Goal: Information Seeking & Learning: Learn about a topic

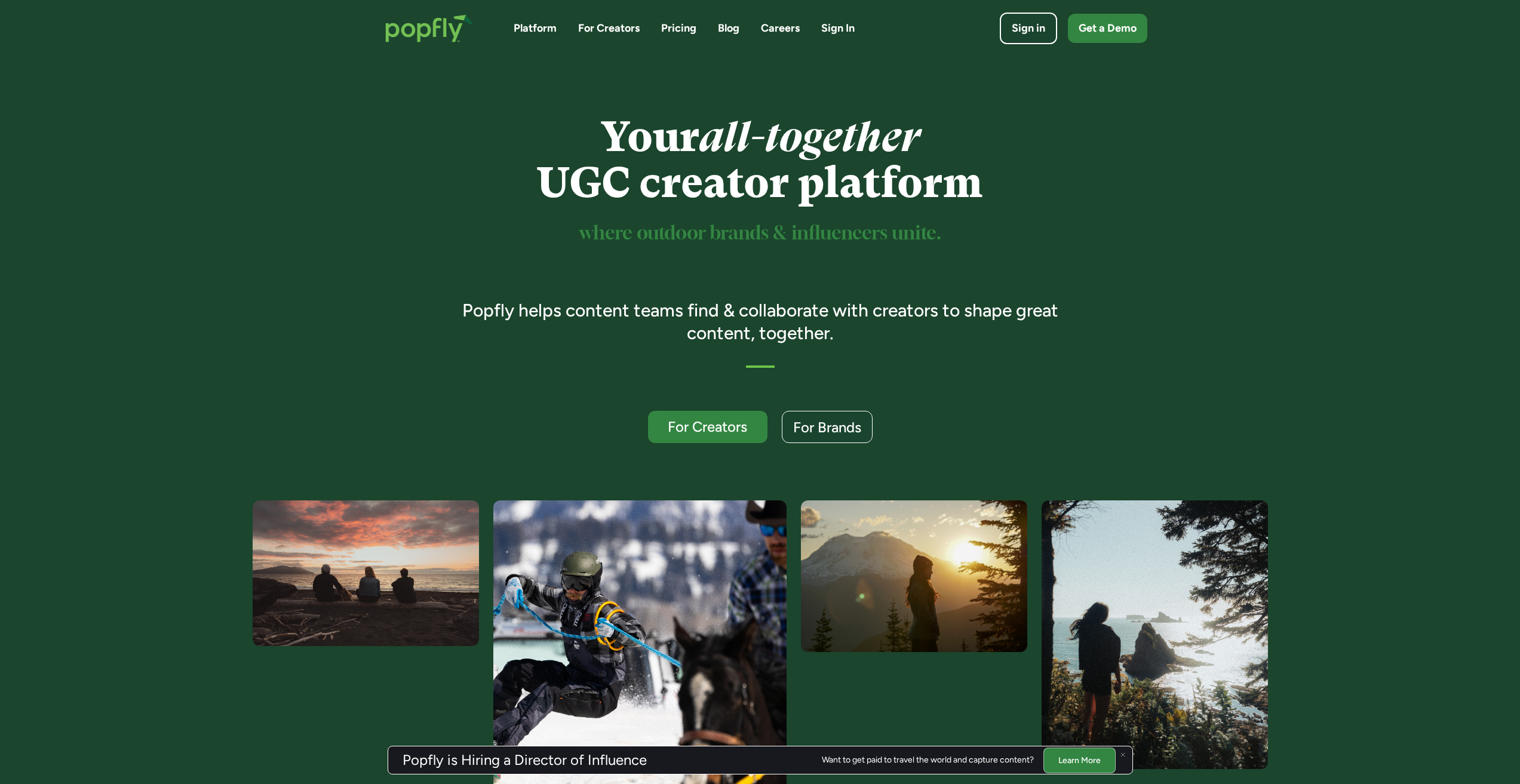
drag, startPoint x: 712, startPoint y: 108, endPoint x: 678, endPoint y: 107, distance: 34.0
click at [678, 107] on div "Your all-together UGC creator platform where outdoor brands & influencers unite…" at bounding box center [760, 278] width 1520 height 444
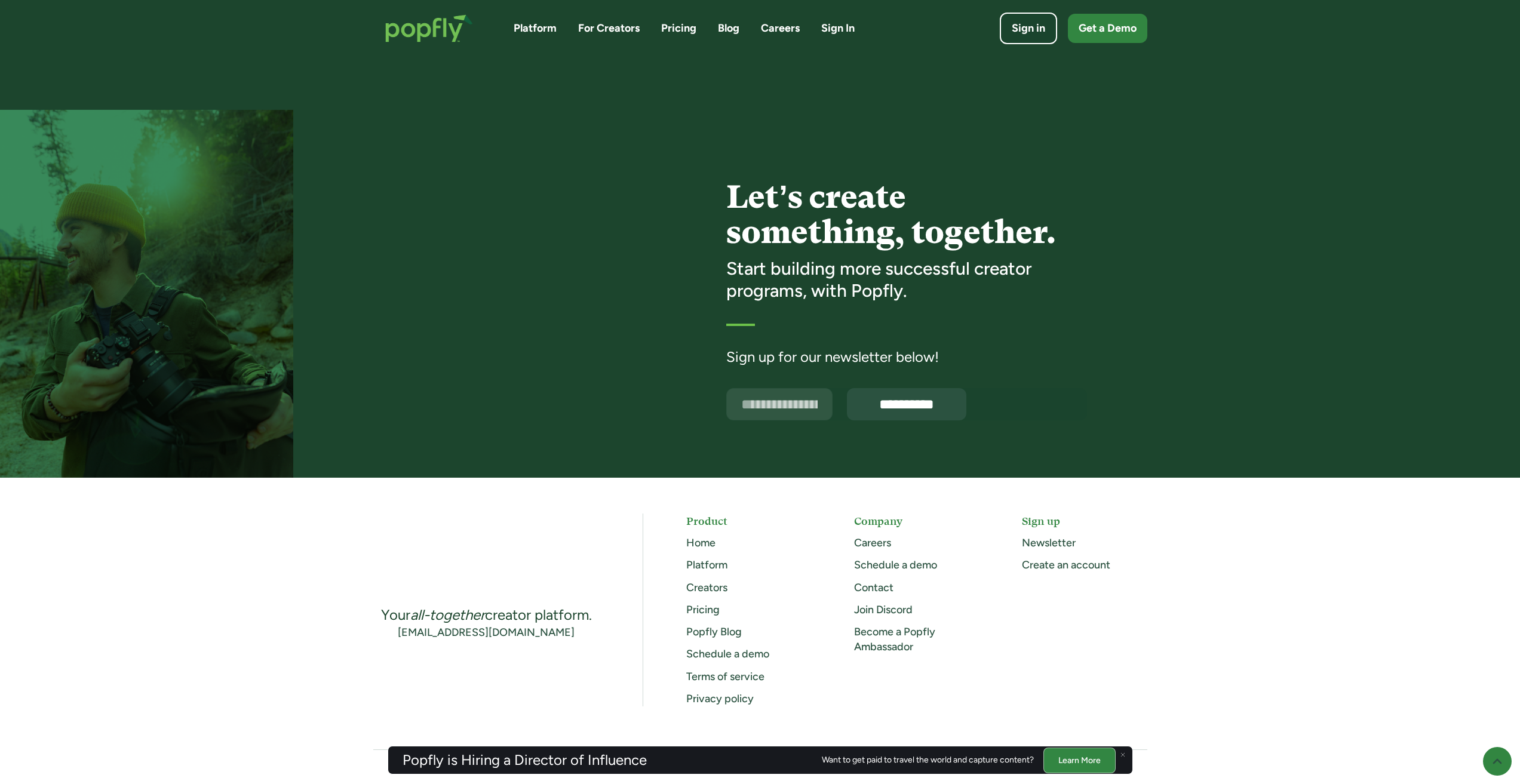
scroll to position [2855, 0]
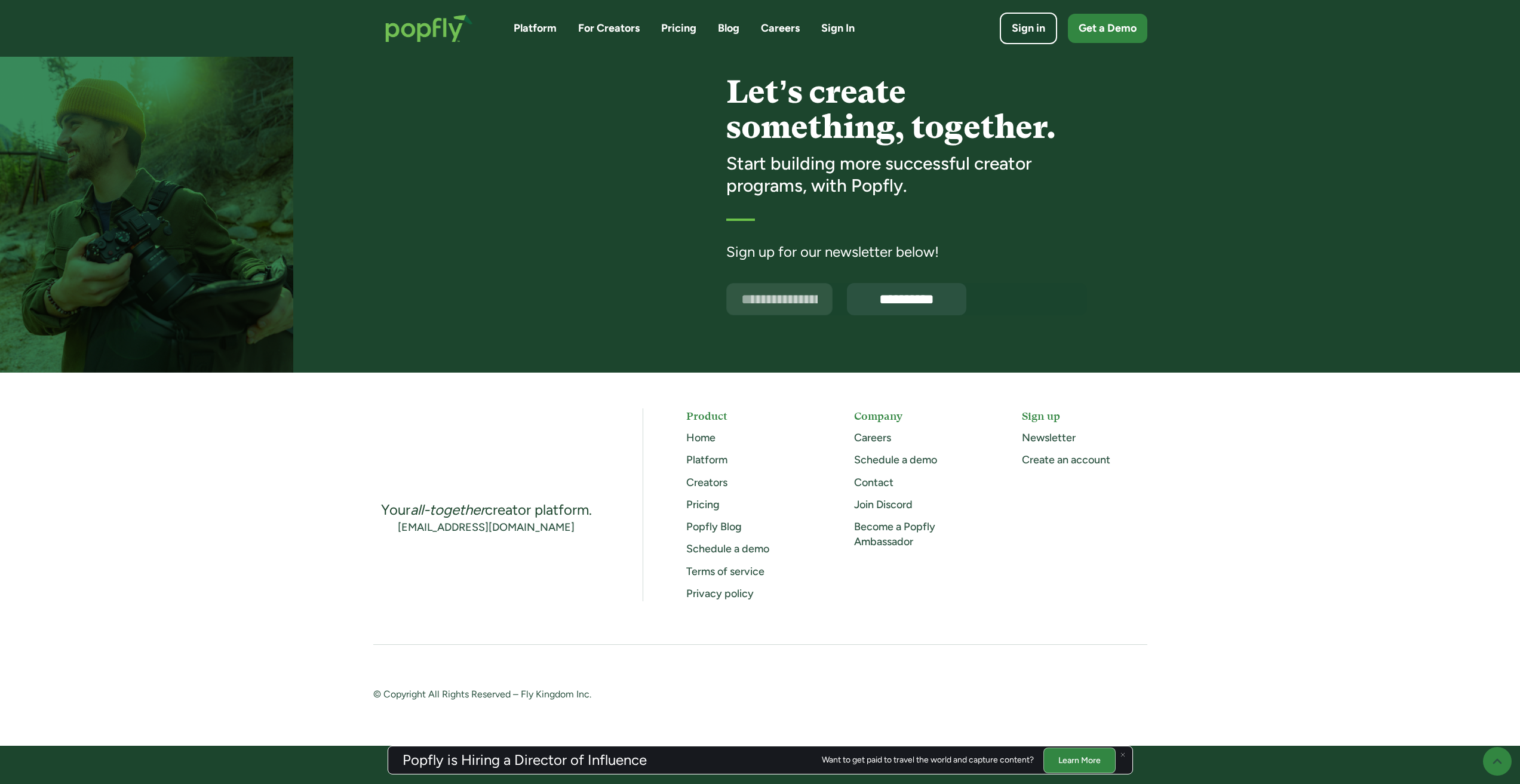
click at [877, 440] on link "Careers" at bounding box center [873, 438] width 37 height 13
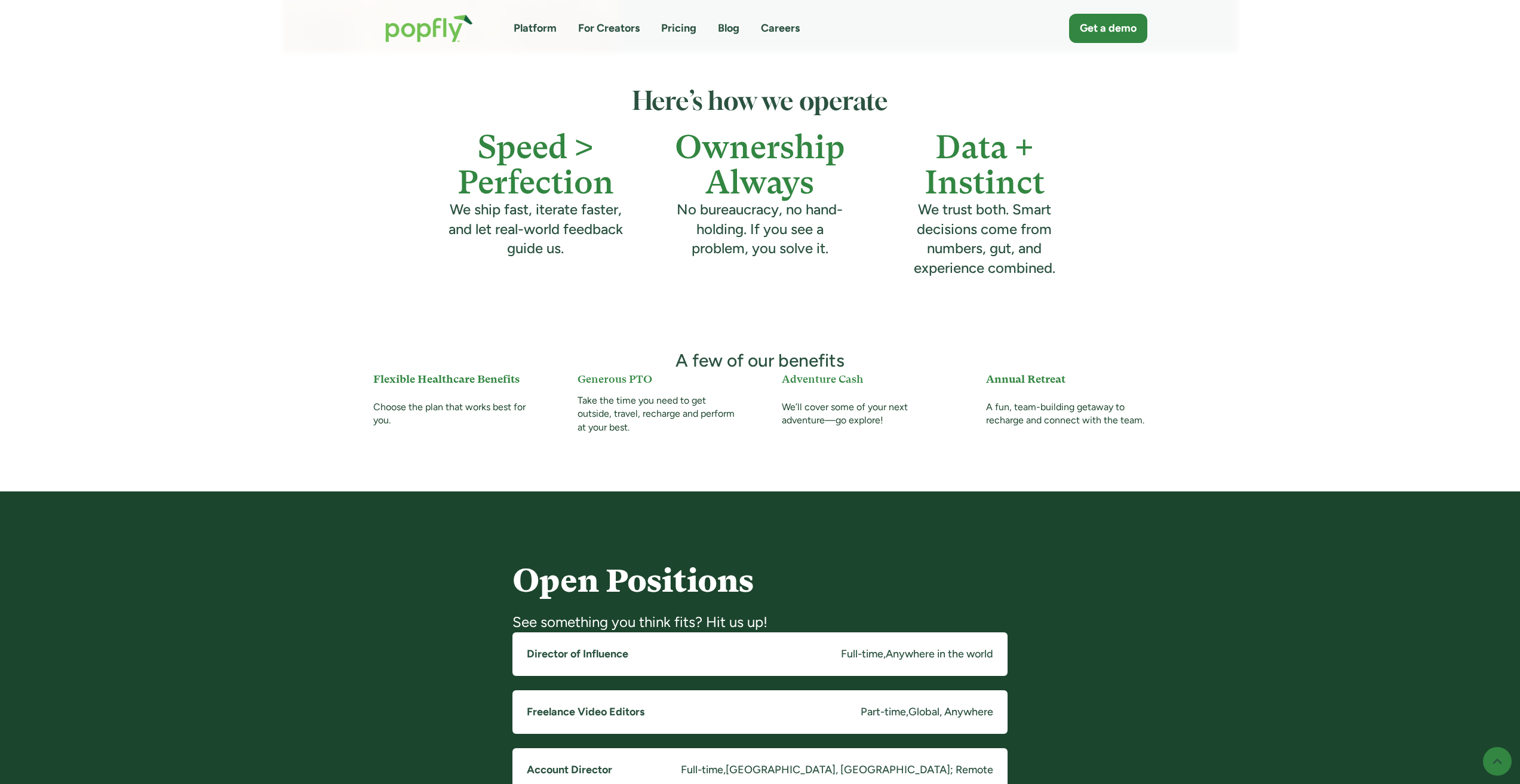
scroll to position [598, 0]
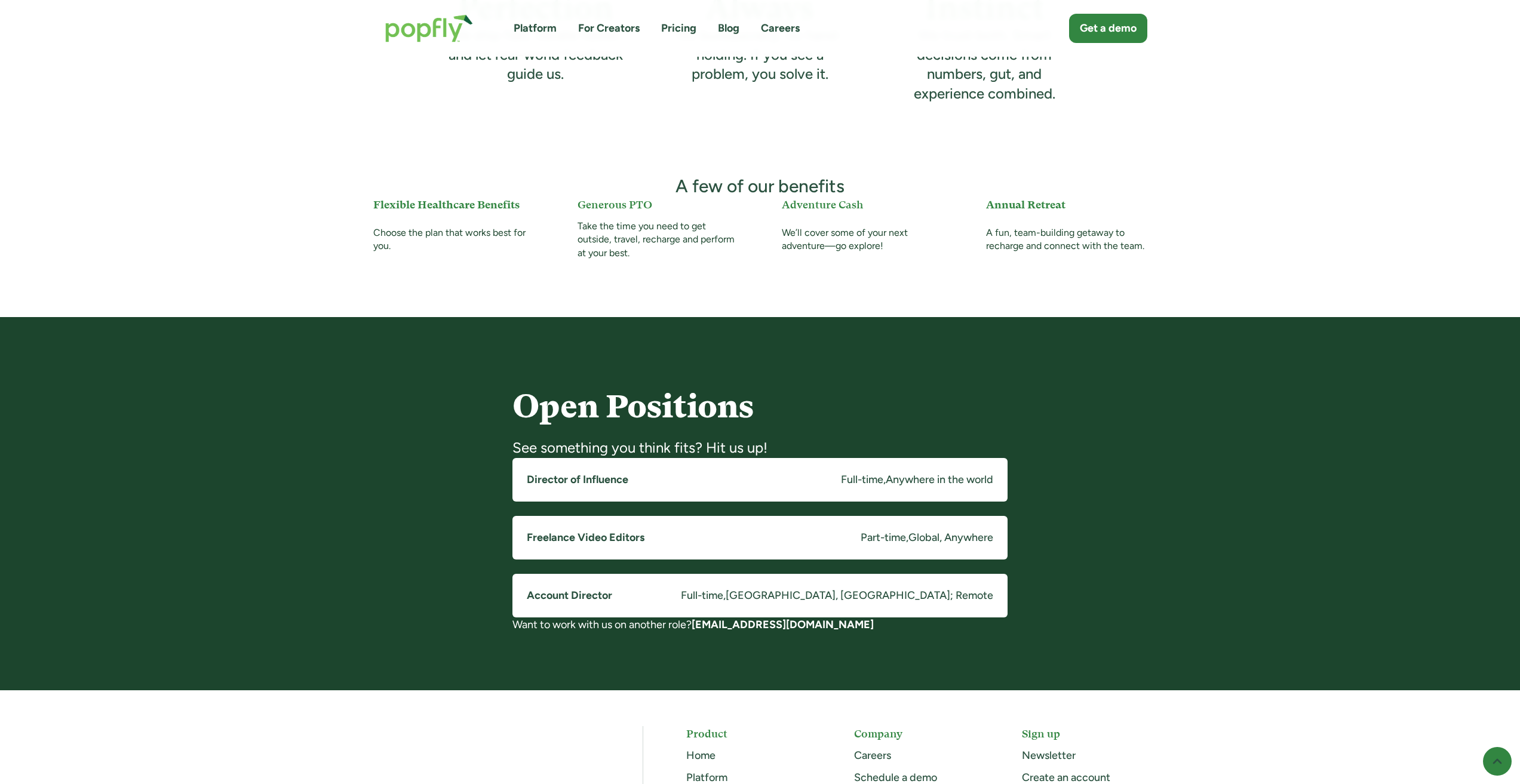
drag, startPoint x: 1213, startPoint y: 496, endPoint x: 1086, endPoint y: 555, distance: 140.0
click at [1185, 477] on div "Open Positions See something you think fits? Hit us up! Director of Influence F…" at bounding box center [760, 504] width 1520 height 373
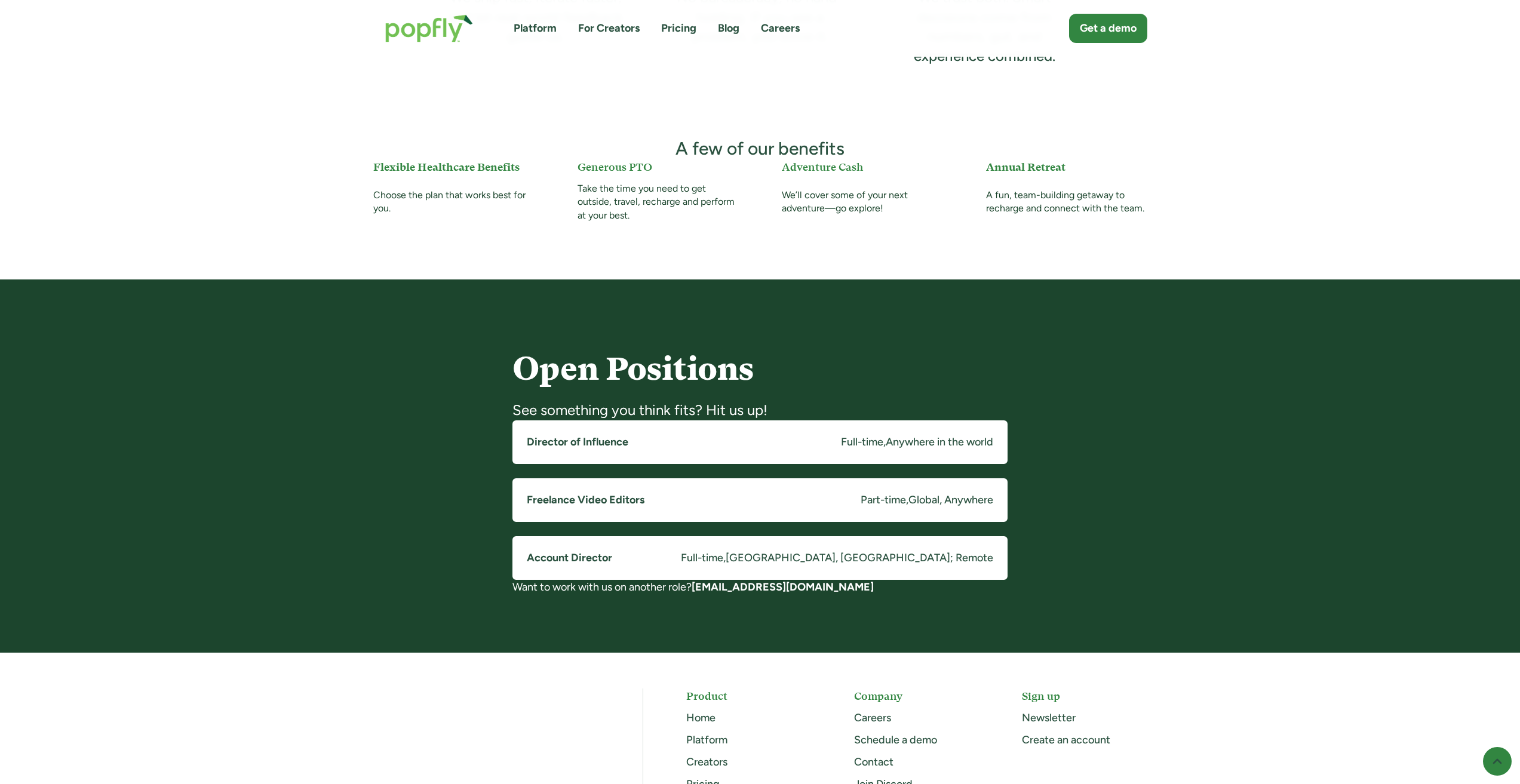
scroll to position [777, 0]
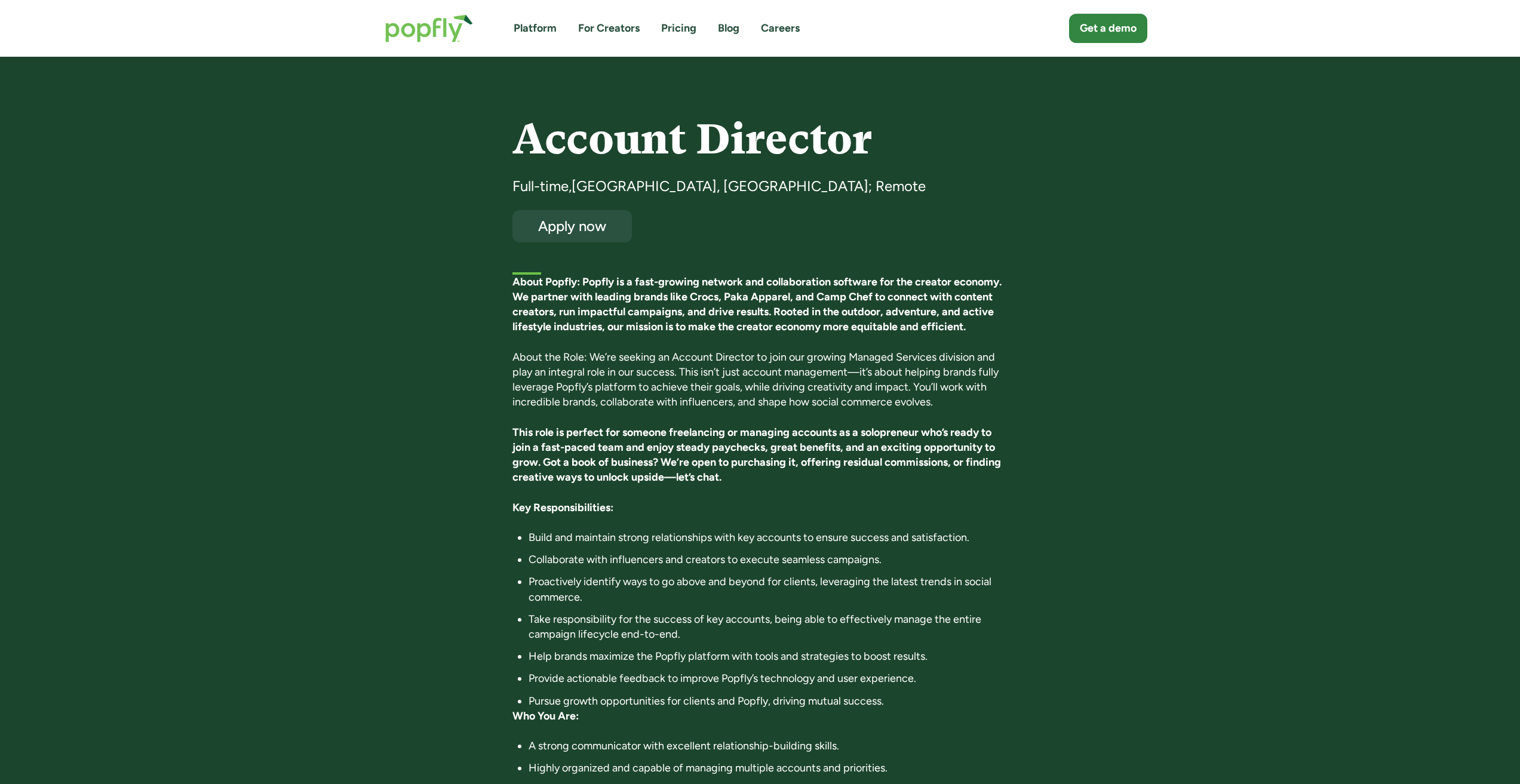
drag, startPoint x: 864, startPoint y: 214, endPoint x: 836, endPoint y: 210, distance: 28.3
click at [836, 210] on div "Account Director Full-time , Costa Mesa, CA; Remote Apply now First listed: Sep…" at bounding box center [760, 195] width 495 height 156
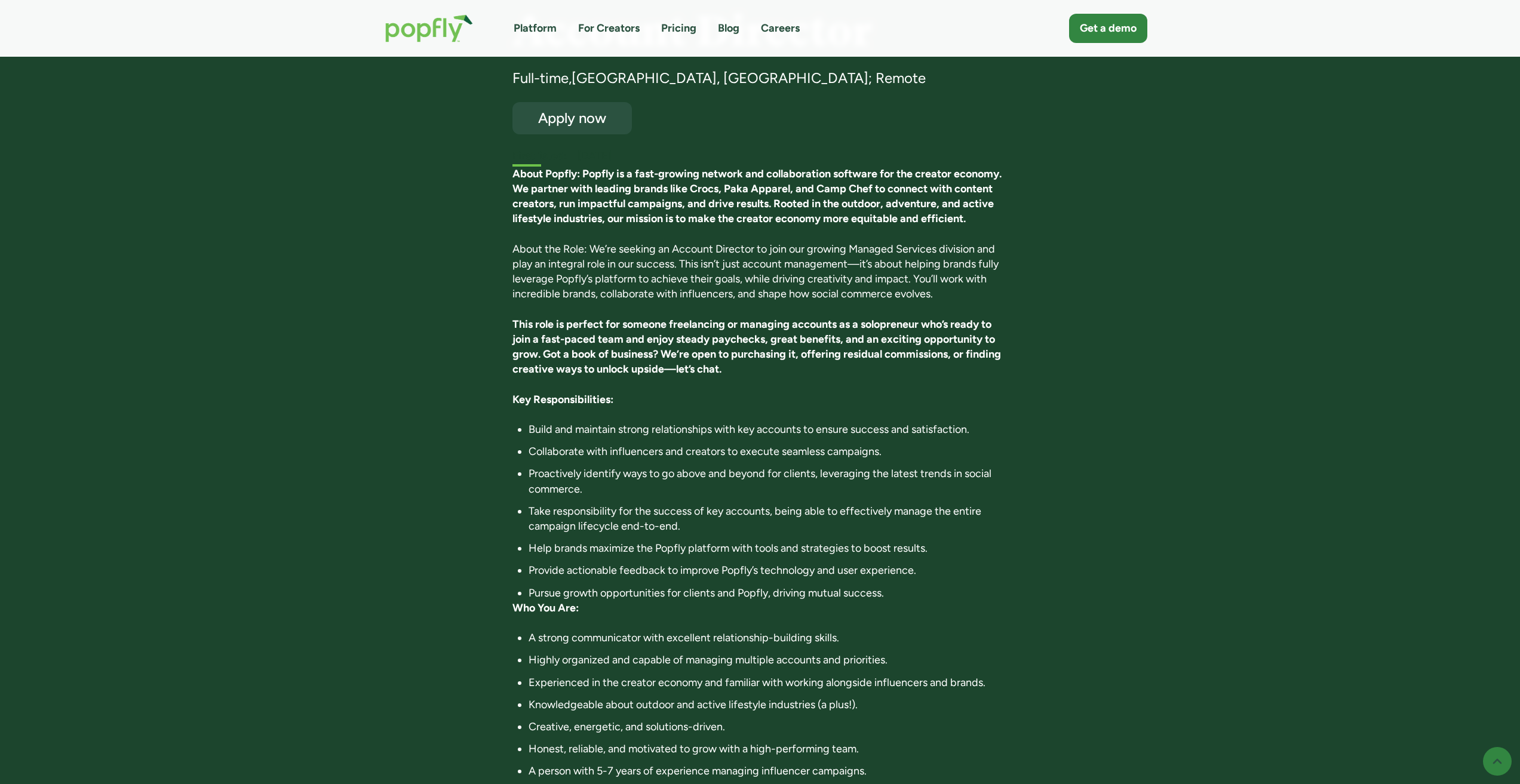
scroll to position [120, 0]
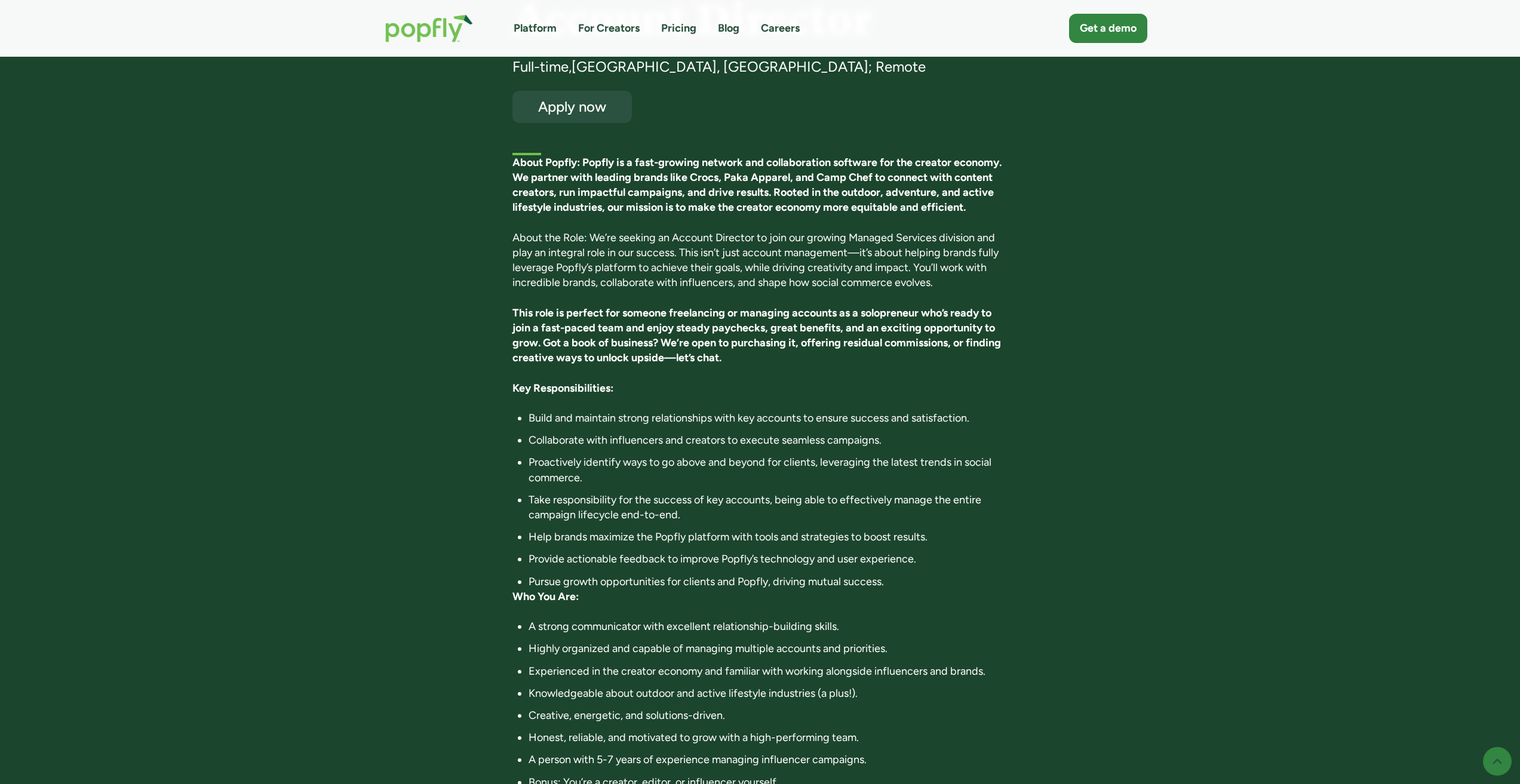
drag, startPoint x: 843, startPoint y: 385, endPoint x: 806, endPoint y: 386, distance: 37.0
click at [806, 386] on p "Key Responsibilities:" at bounding box center [760, 388] width 495 height 15
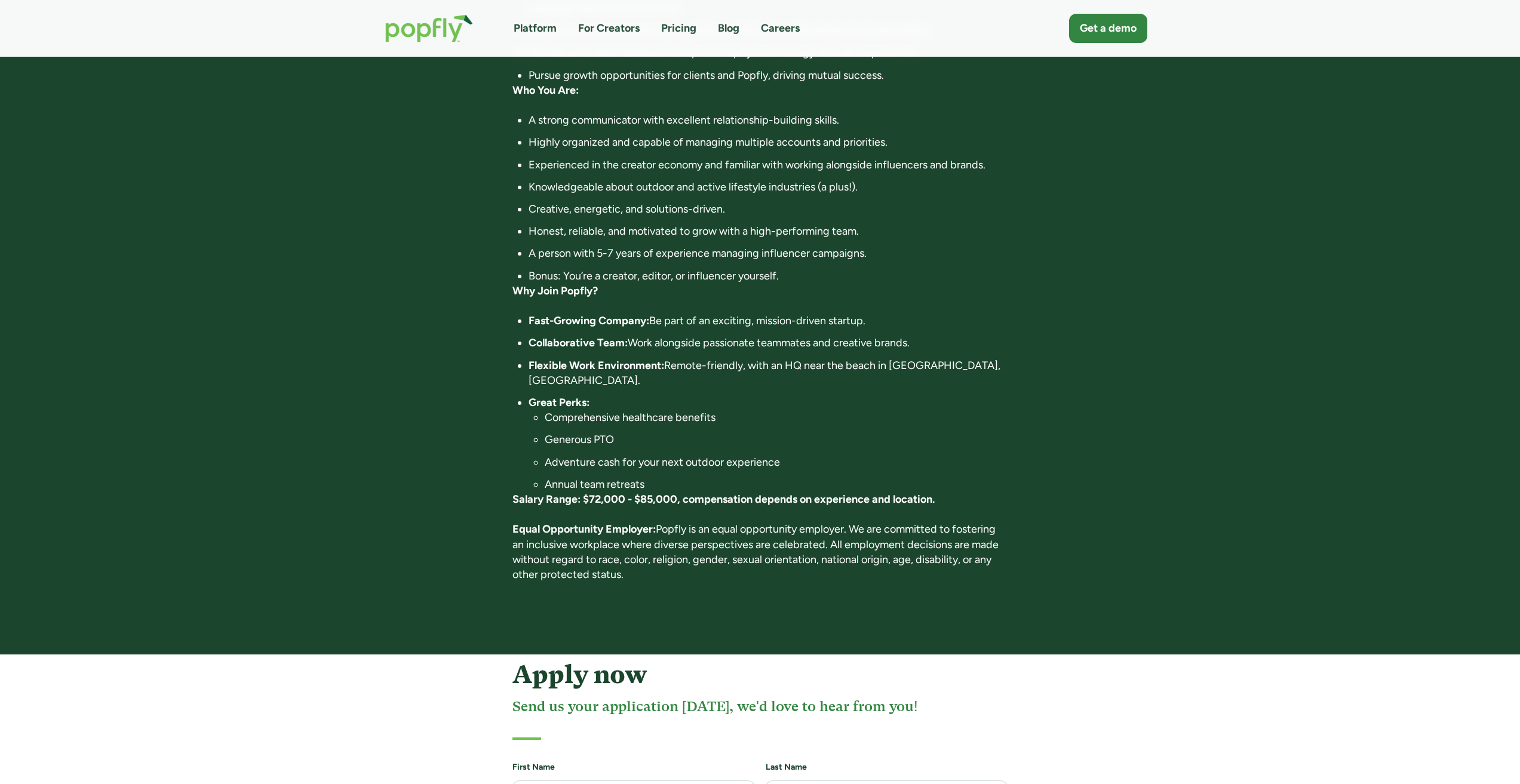
scroll to position [598, 0]
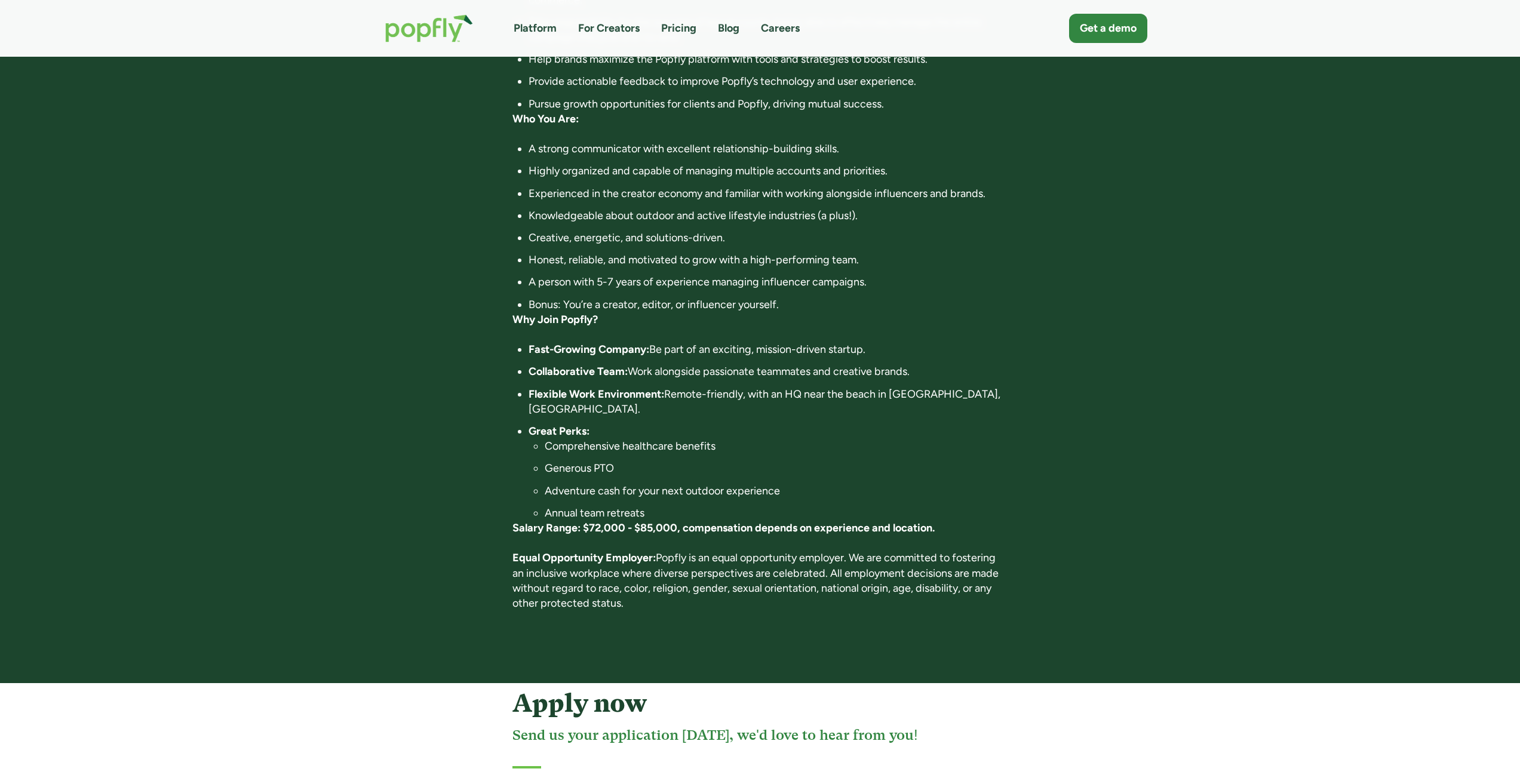
drag, startPoint x: 1011, startPoint y: 279, endPoint x: 965, endPoint y: 269, distance: 47.1
click at [965, 269] on ul "A strong communicator with excellent relationship-building skills. Highly organ…" at bounding box center [760, 227] width 495 height 171
drag, startPoint x: 949, startPoint y: 275, endPoint x: 920, endPoint y: 251, distance: 37.6
click at [920, 251] on ul "A strong communicator with excellent relationship-building skills. Highly organ…" at bounding box center [760, 227] width 495 height 171
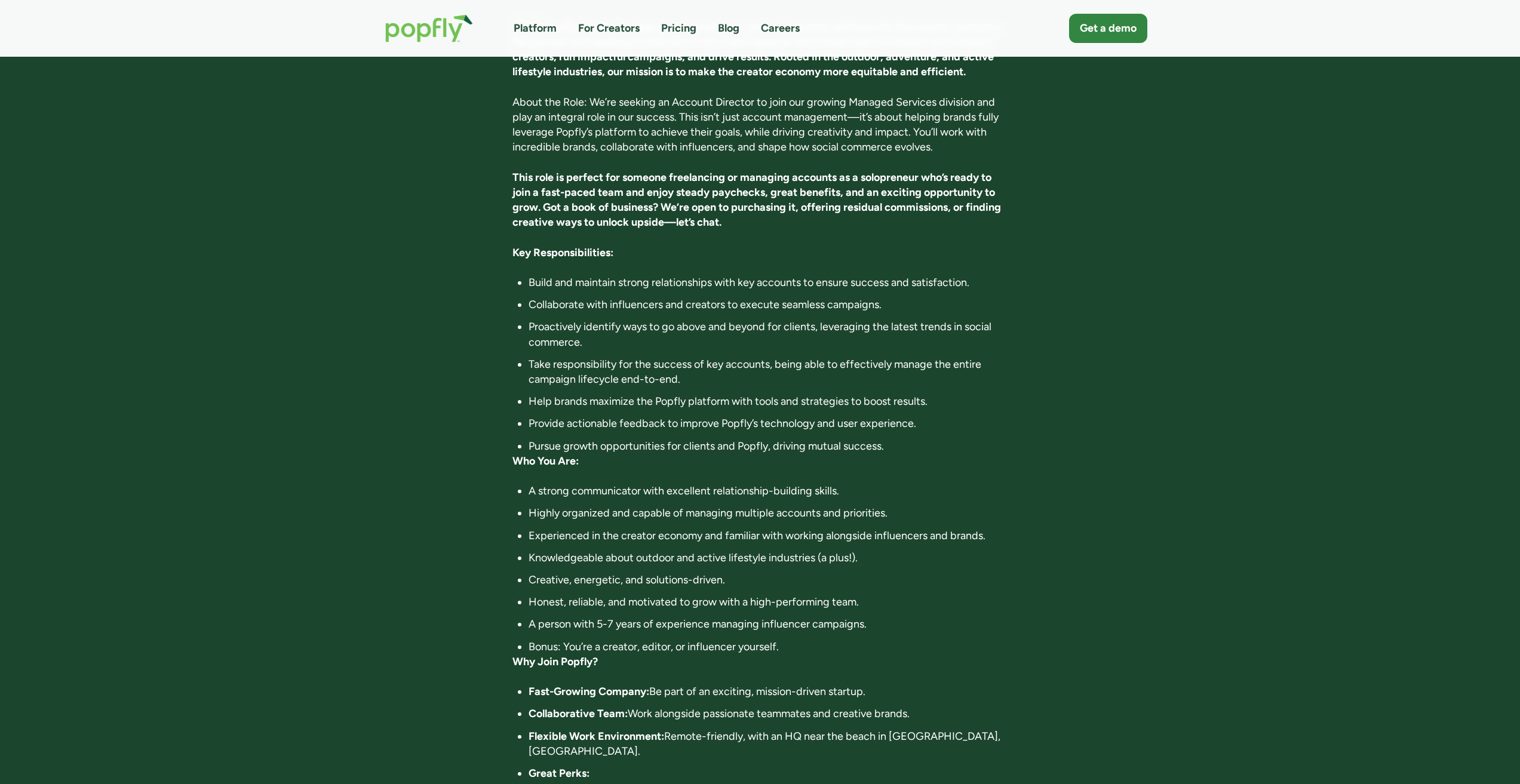
scroll to position [179, 0]
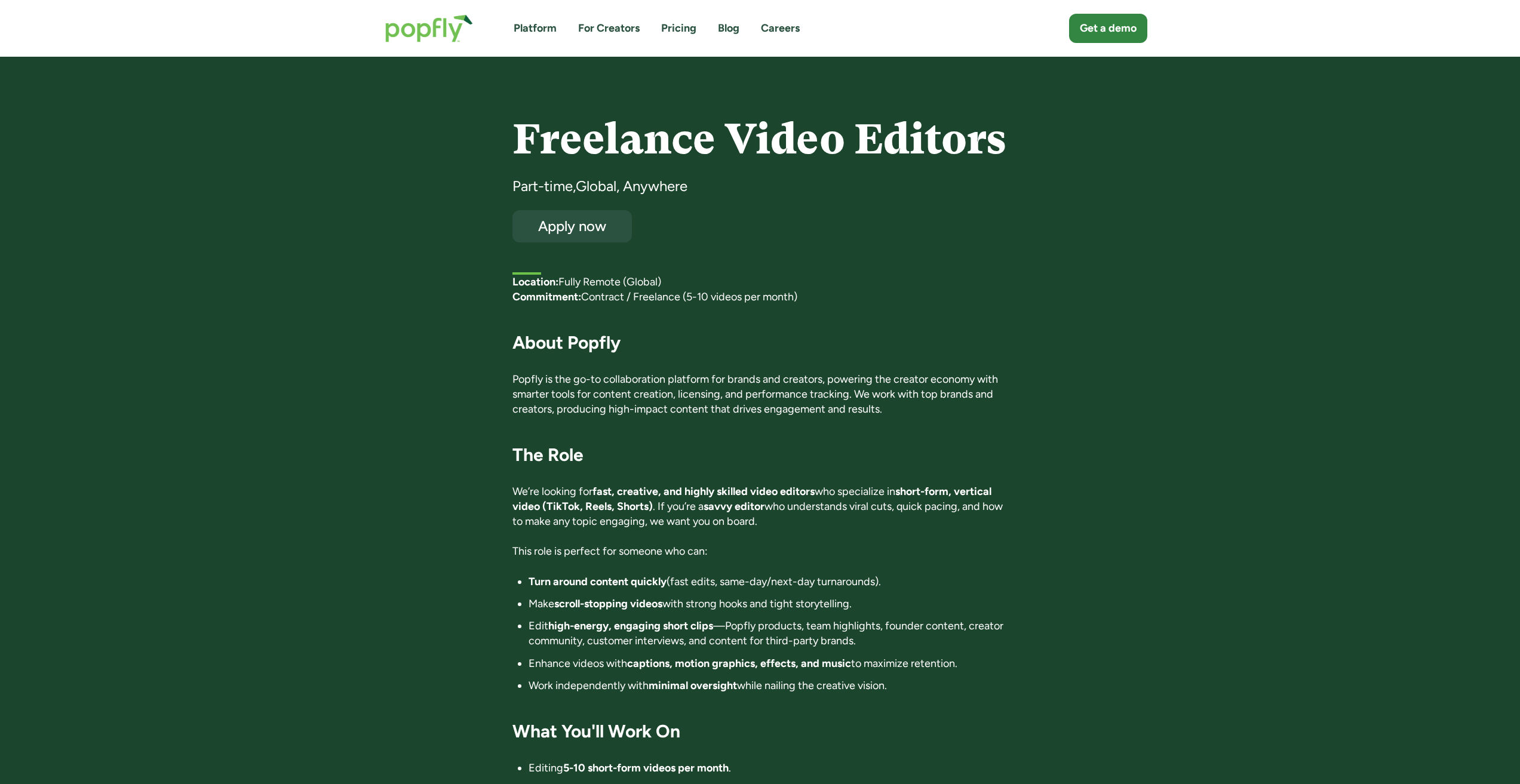
drag, startPoint x: 866, startPoint y: 290, endPoint x: 813, endPoint y: 253, distance: 64.6
click at [813, 253] on div "Freelance Video Editors Part-time , Global, Anywhere Apply now First listed: Ma…" at bounding box center [760, 195] width 495 height 156
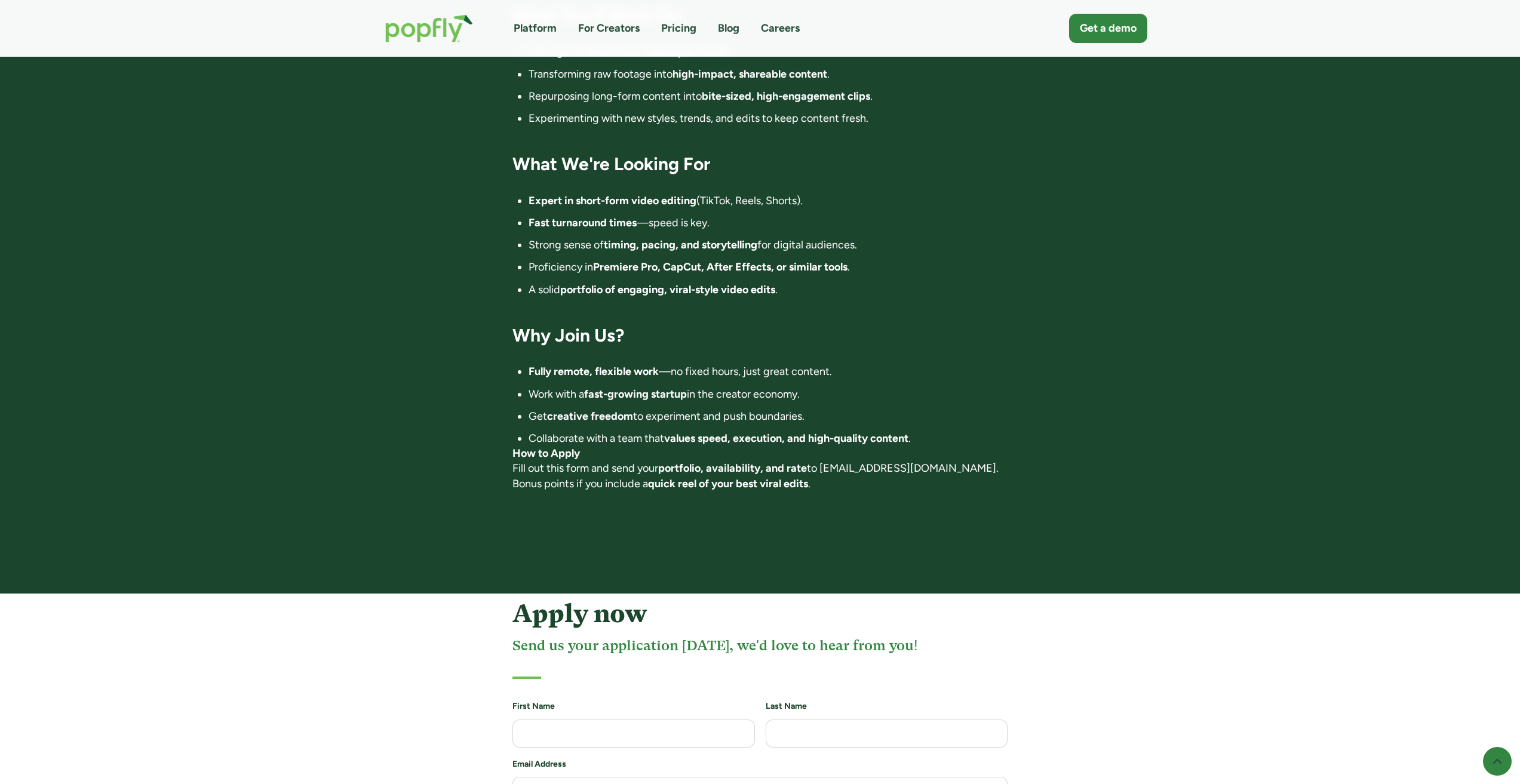
scroll to position [717, 0]
drag, startPoint x: 960, startPoint y: 267, endPoint x: 935, endPoint y: 210, distance: 62.2
click at [935, 211] on ul "Expert in short-form video editing (TikTok, Reels, Shorts). Fast turnaround tim…" at bounding box center [760, 244] width 495 height 104
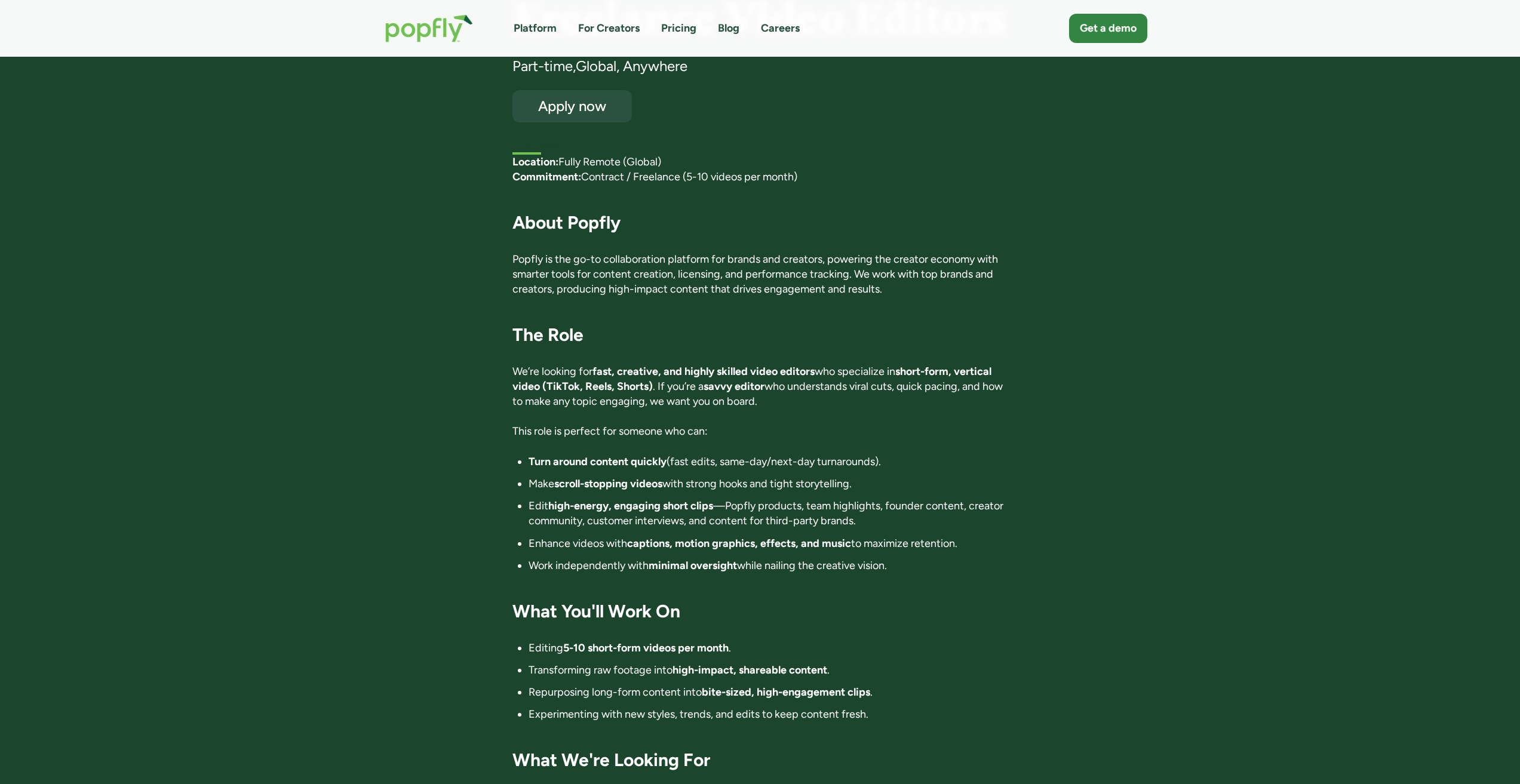
scroll to position [120, 0]
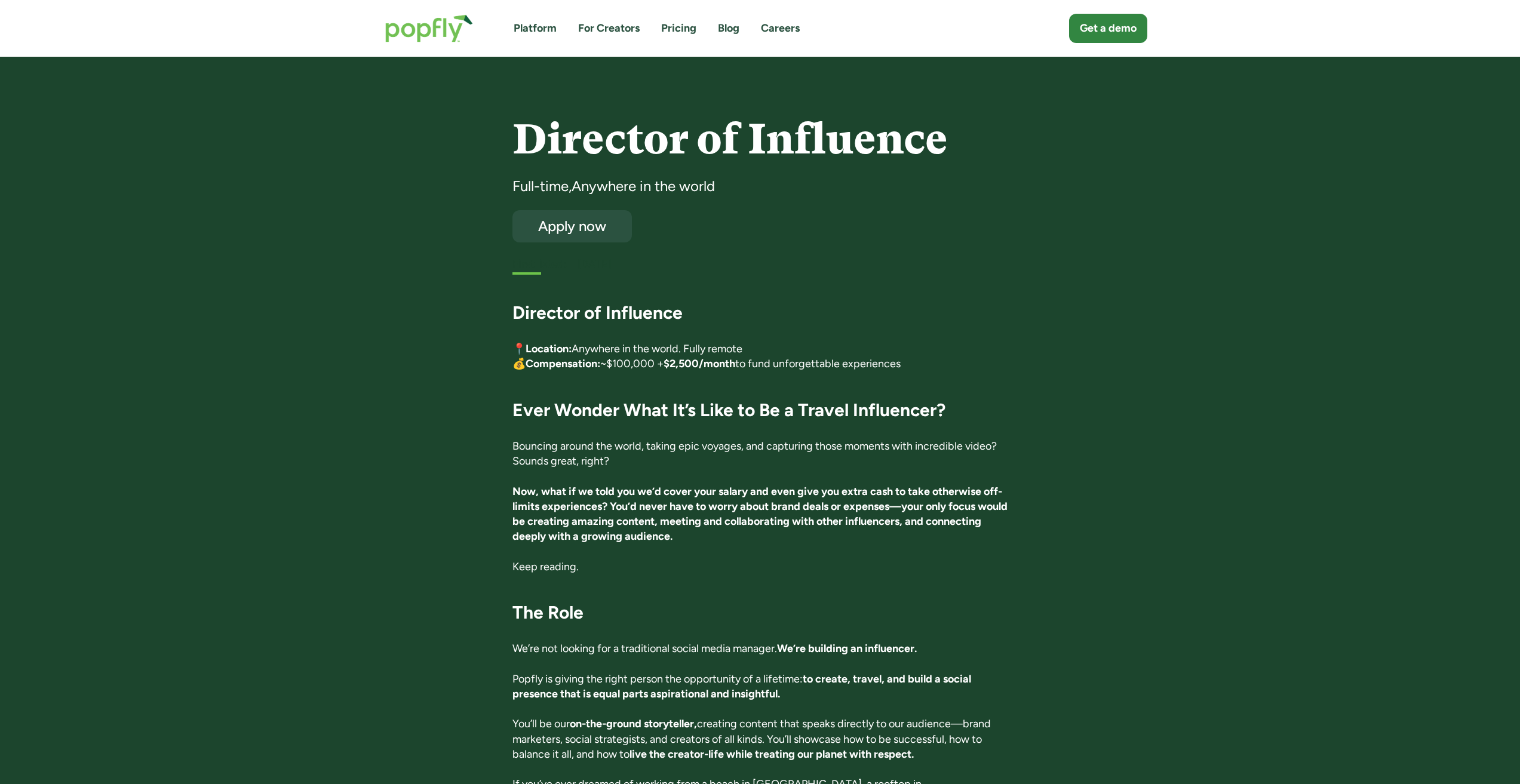
drag, startPoint x: 837, startPoint y: 295, endPoint x: 830, endPoint y: 295, distance: 7.0
drag, startPoint x: 830, startPoint y: 295, endPoint x: 768, endPoint y: 273, distance: 65.8
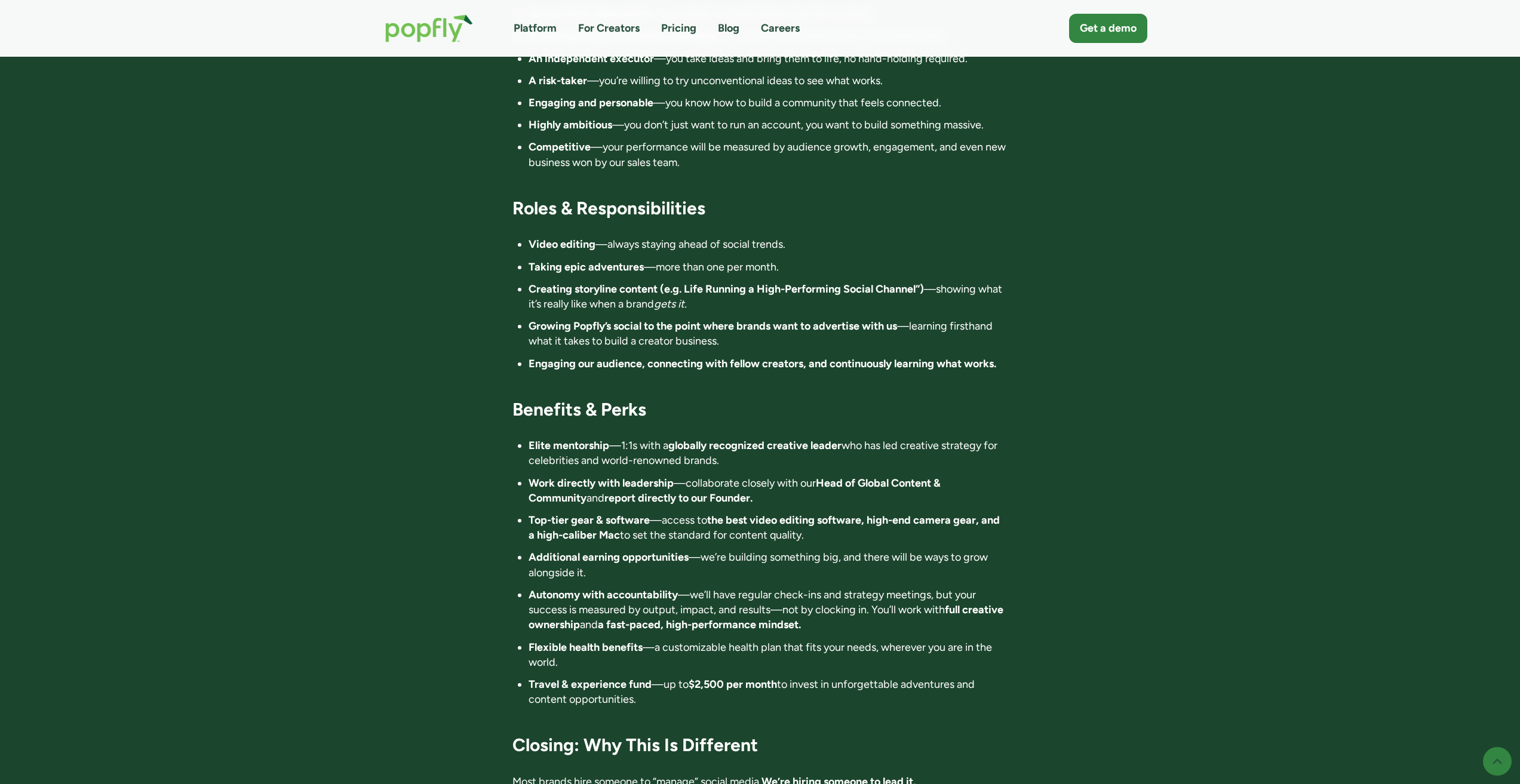
scroll to position [1553, 0]
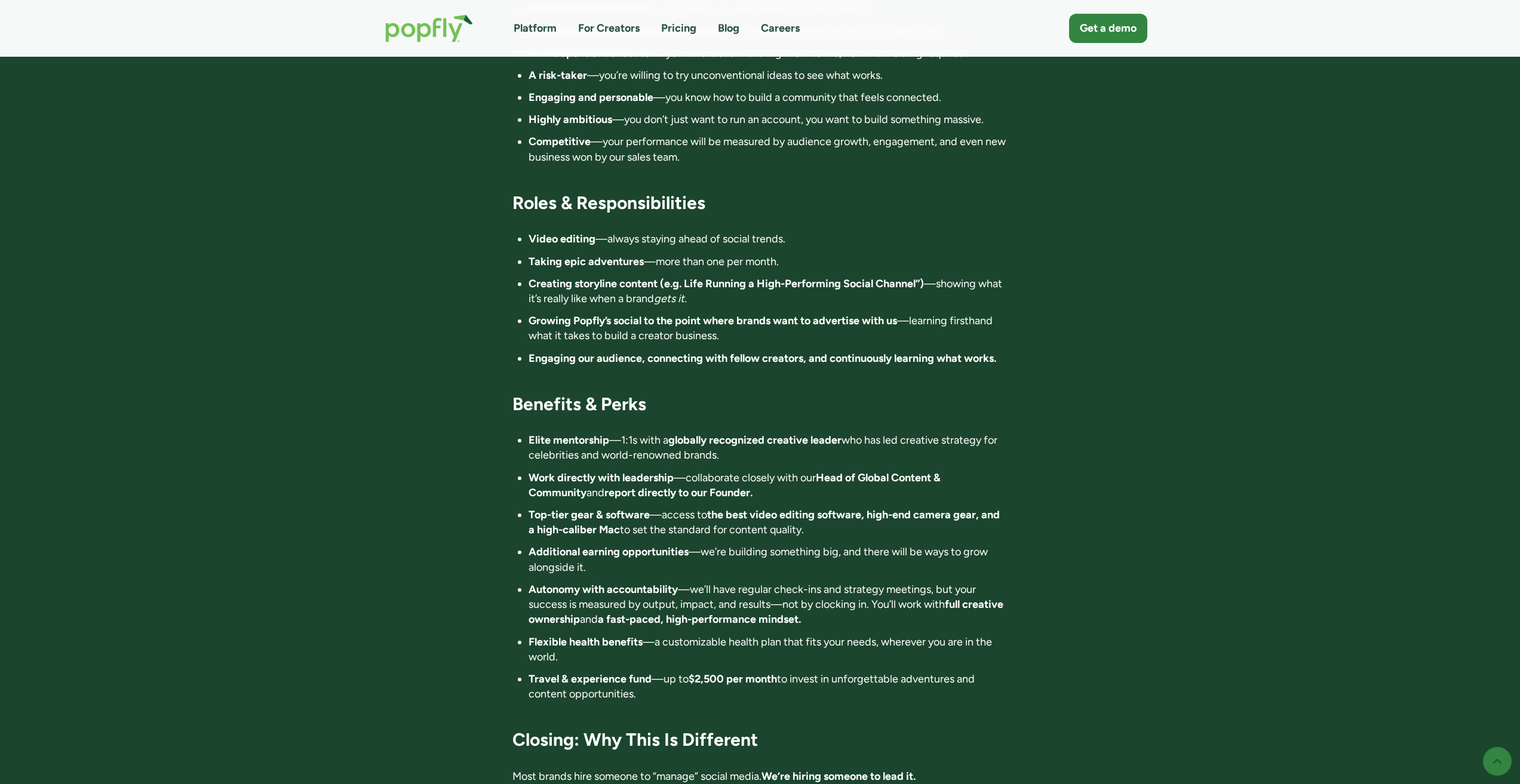
drag, startPoint x: 820, startPoint y: 431, endPoint x: 776, endPoint y: 430, distance: 44.0
click at [776, 433] on li "Elite mentorship —1:1s with a globally recognized creative leader who has led c…" at bounding box center [768, 448] width 479 height 30
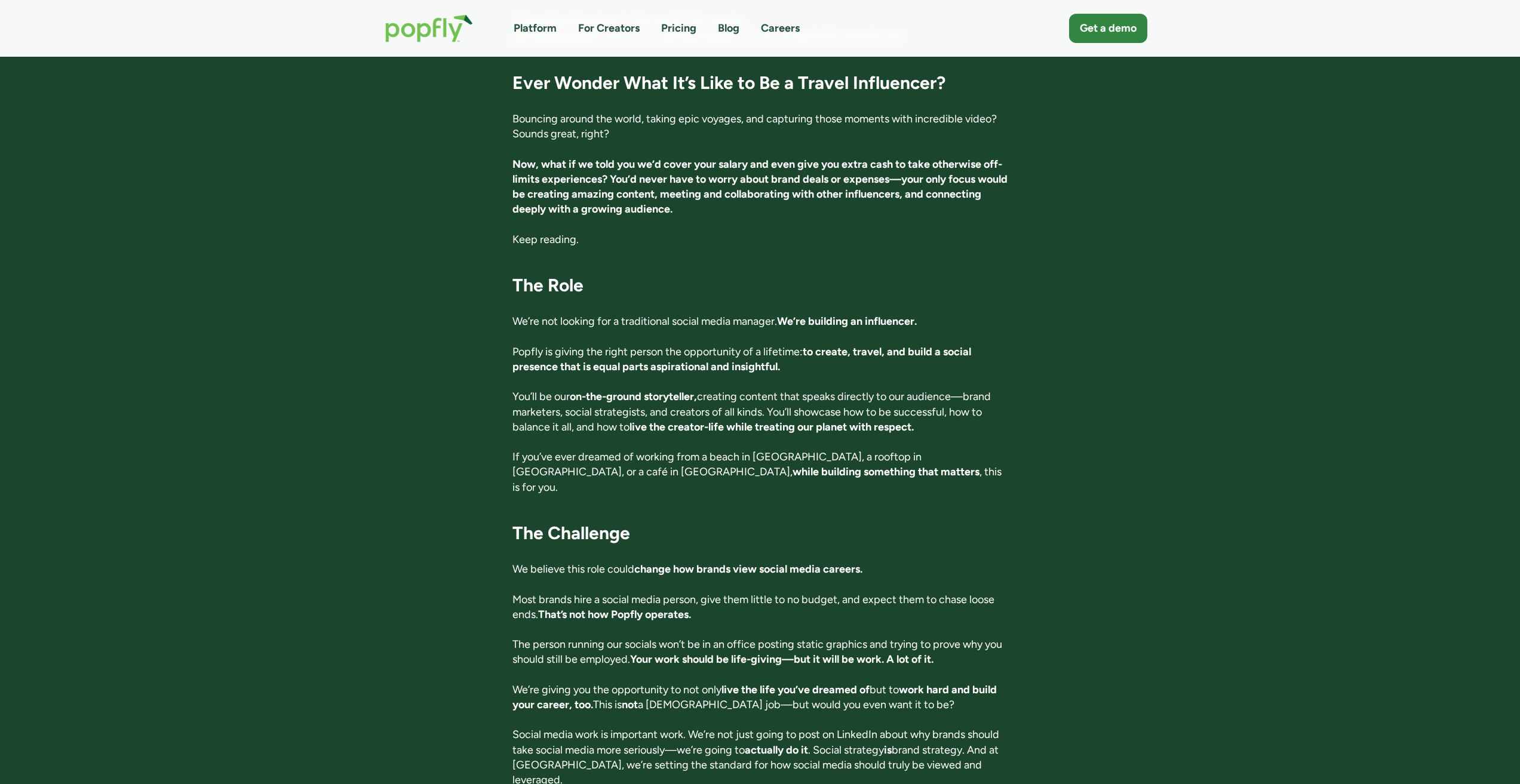
scroll to position [299, 0]
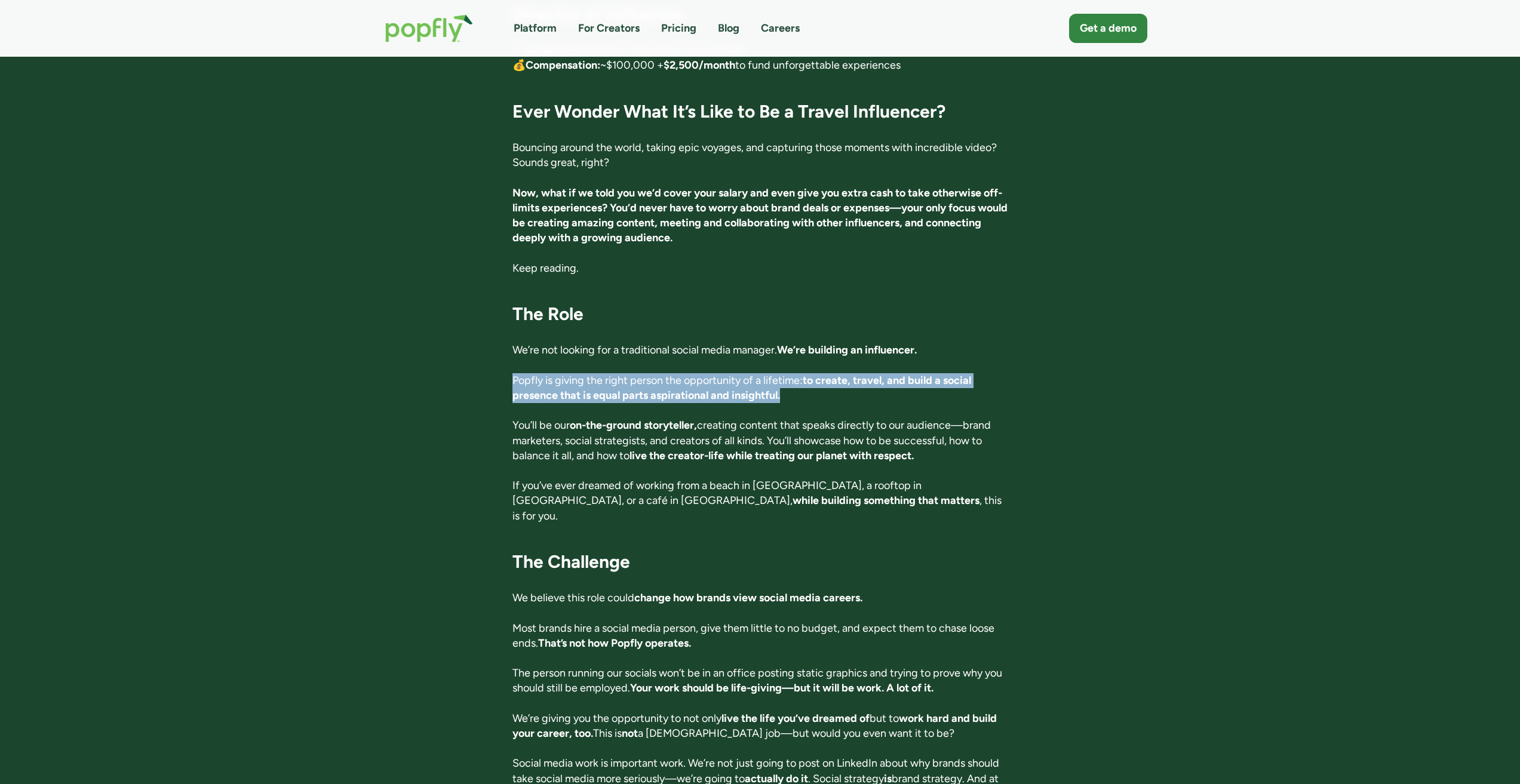
drag, startPoint x: 505, startPoint y: 379, endPoint x: 826, endPoint y: 401, distance: 321.8
copy p "Popfly is giving the right person the opportunity of a lifetime: to create, tra…"
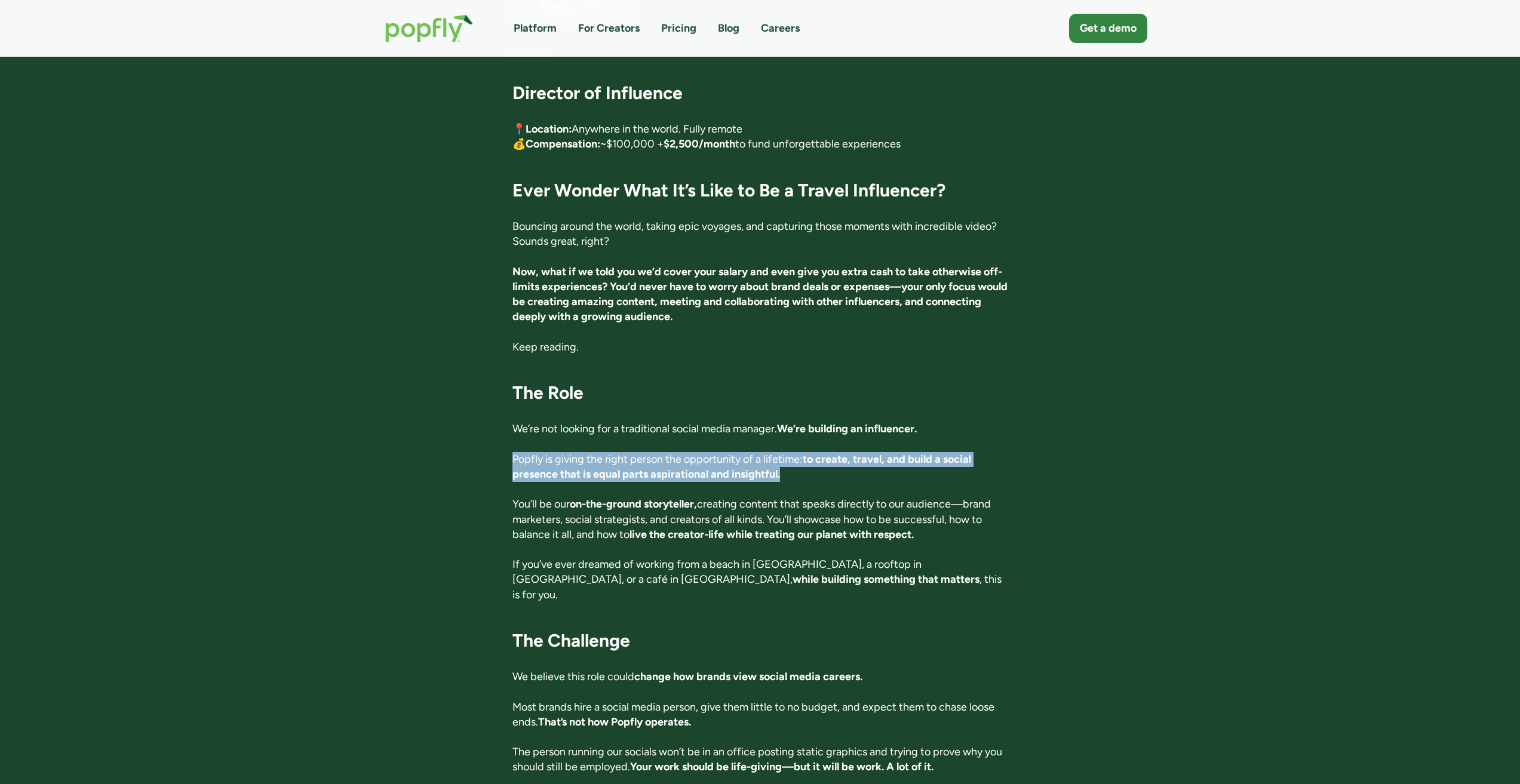
scroll to position [120, 0]
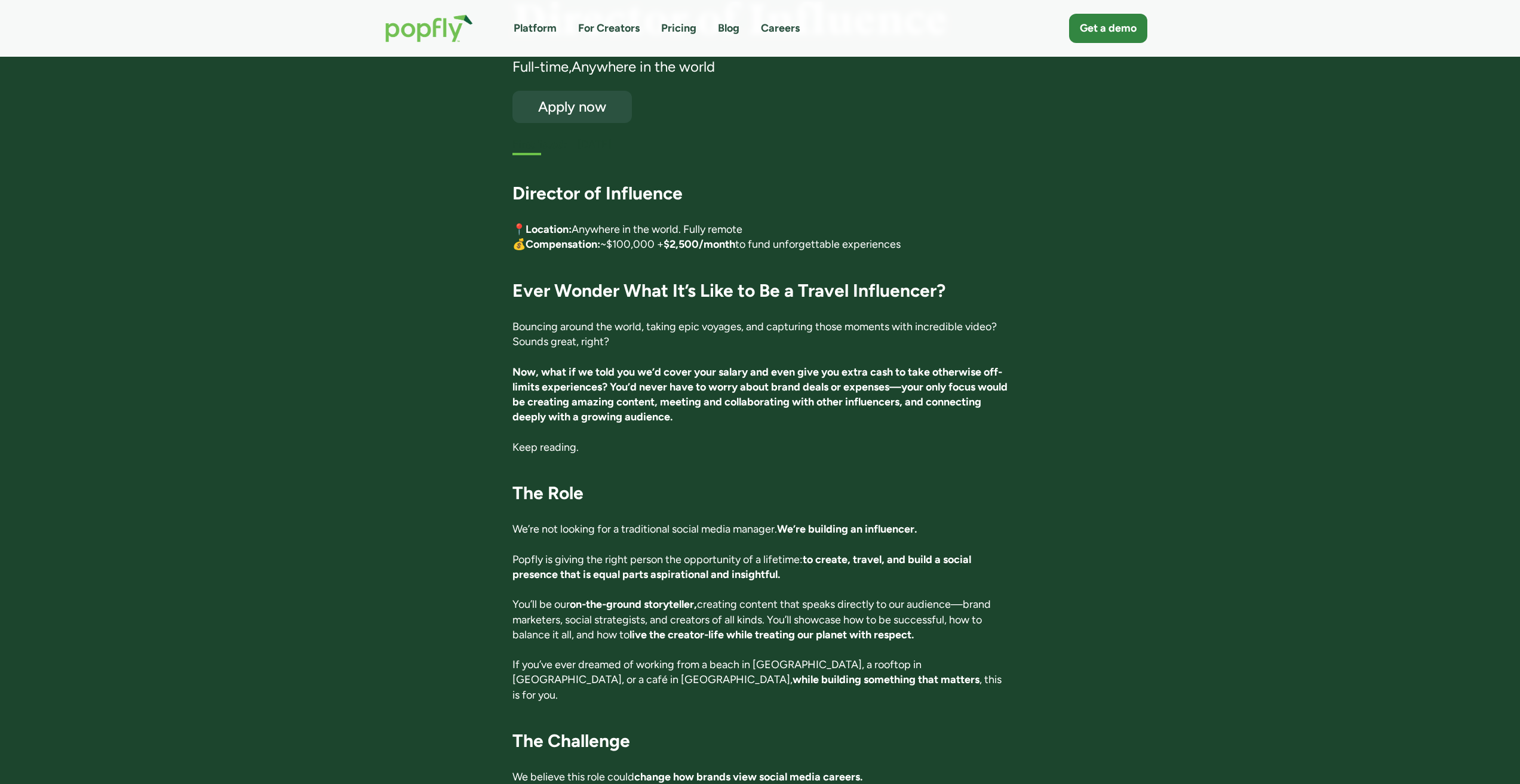
click at [985, 334] on p "Bouncing around the world, taking epic voyages, and capturing those moments wit…" at bounding box center [760, 335] width 495 height 30
drag, startPoint x: 978, startPoint y: 260, endPoint x: 962, endPoint y: 238, distance: 27.2
click at [962, 238] on p "📍 Location: Anywhere in the world. Fully remote 💰 Compensation: ~$100,000 + $2,…" at bounding box center [760, 237] width 495 height 30
drag, startPoint x: 611, startPoint y: 244, endPoint x: 659, endPoint y: 249, distance: 48.3
click at [659, 249] on p "📍 Location: Anywhere in the world. Fully remote 💰 Compensation: ~$100,000 + $2,…" at bounding box center [760, 237] width 495 height 30
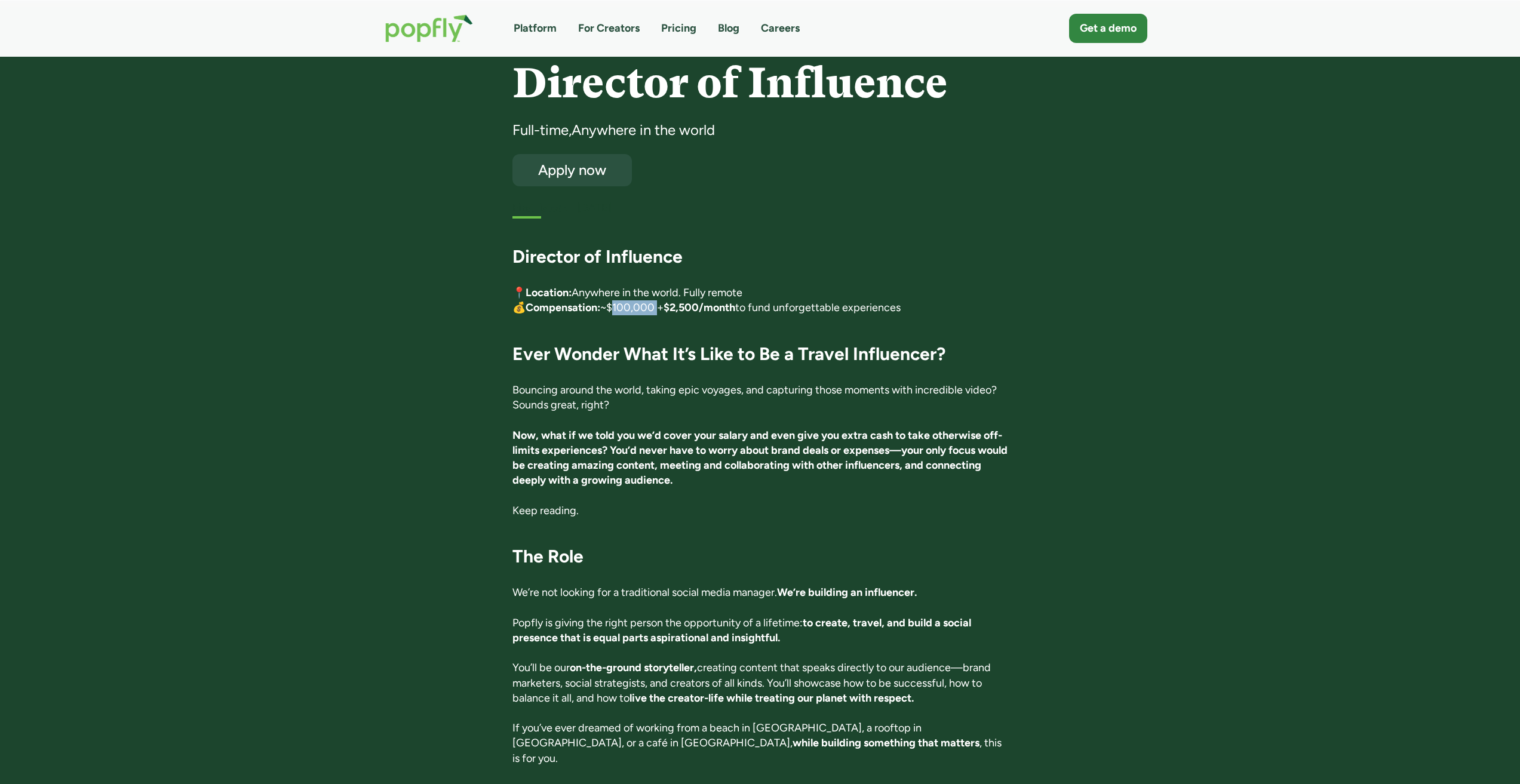
scroll to position [0, 0]
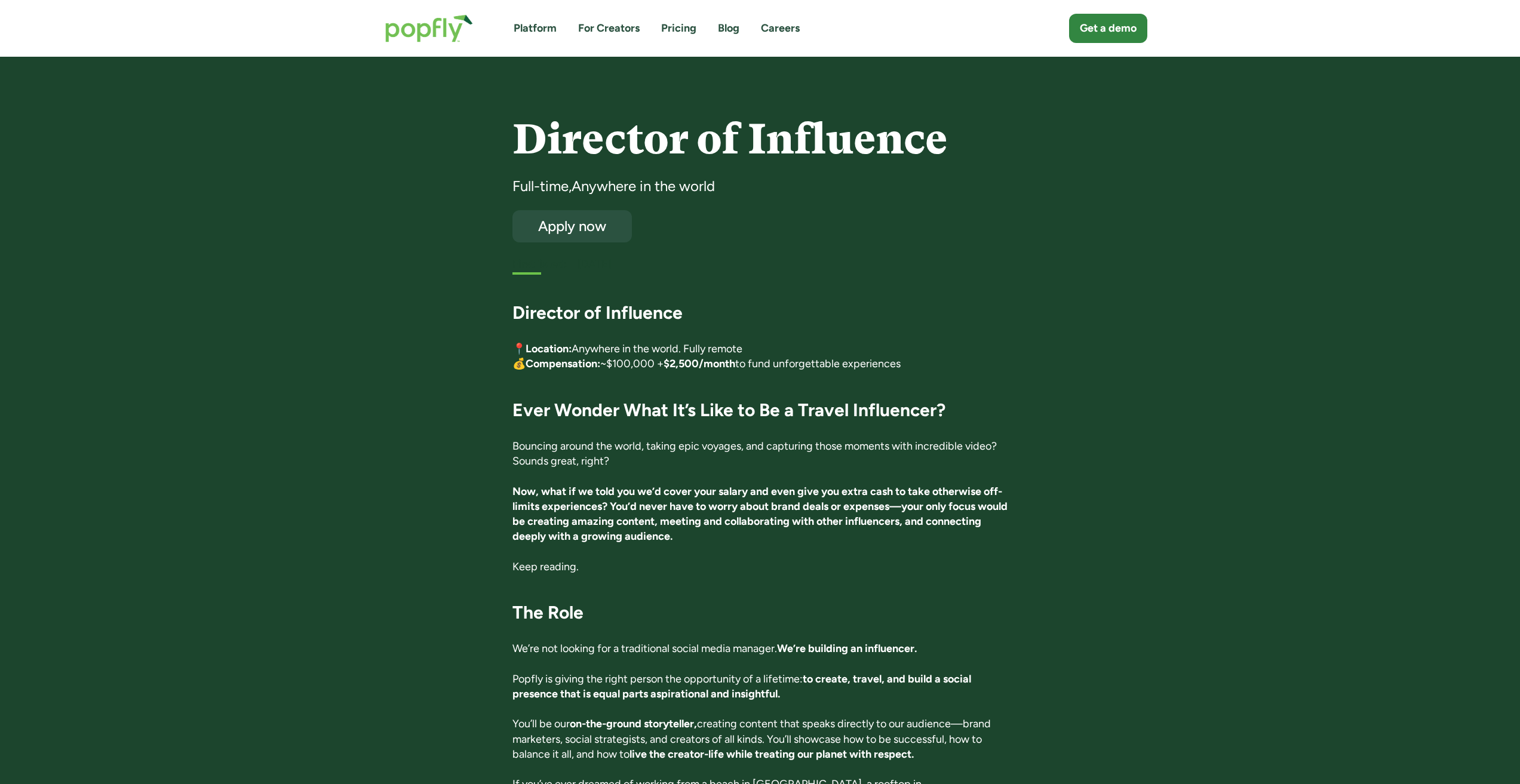
click at [924, 263] on div "[DATE]" at bounding box center [793, 264] width 430 height 15
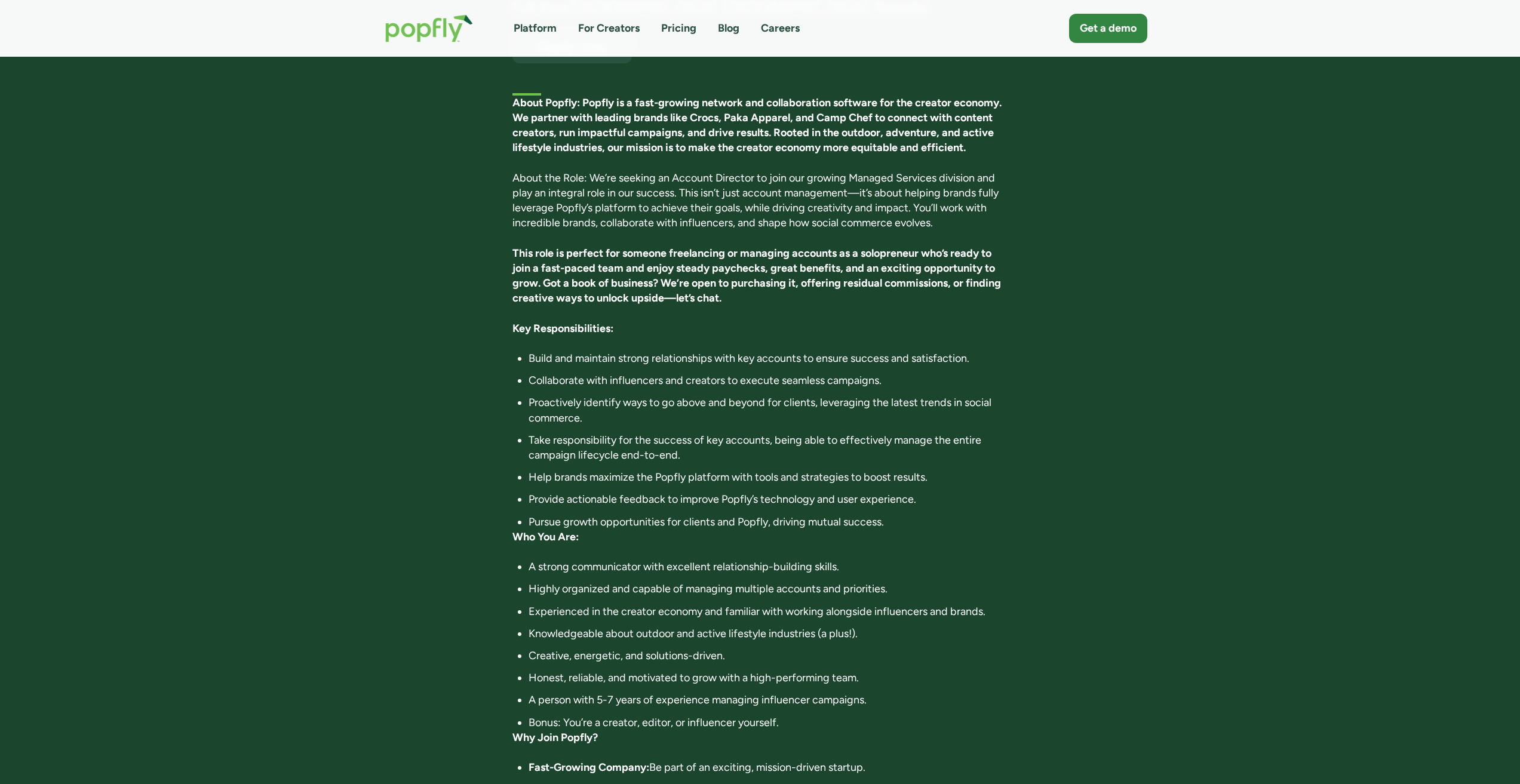
drag, startPoint x: 0, startPoint y: 0, endPoint x: 1087, endPoint y: 249, distance: 1115.2
click at [1089, 249] on div "Account Director Full-time , [GEOGRAPHIC_DATA], [GEOGRAPHIC_DATA]; Remote Apply…" at bounding box center [760, 490] width 774 height 1107
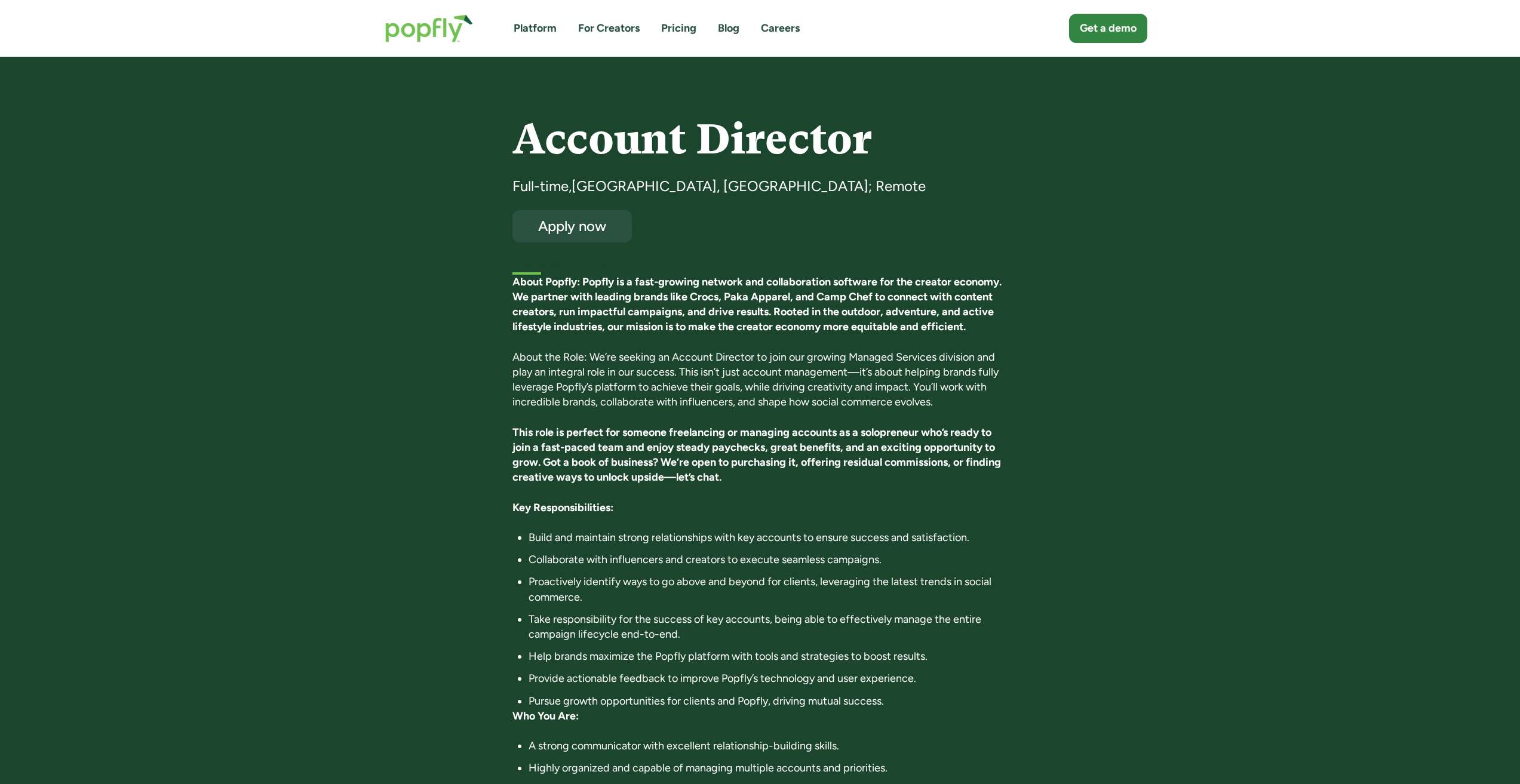
click at [1064, 201] on div "Account Director Full-time , Costa Mesa, CA; Remote Apply now First listed: Sep…" at bounding box center [760, 670] width 774 height 1107
drag, startPoint x: 789, startPoint y: 246, endPoint x: 785, endPoint y: 239, distance: 8.1
click at [785, 239] on div "Account Director Full-time , Costa Mesa, CA; Remote Apply now First listed: Sep…" at bounding box center [760, 195] width 495 height 156
